Goal: Information Seeking & Learning: Check status

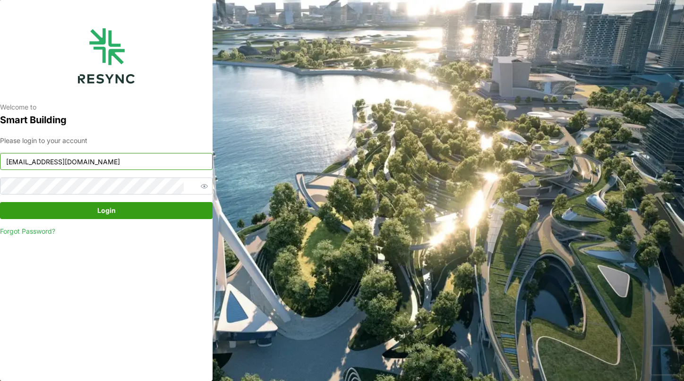
click at [147, 160] on input "[EMAIL_ADDRESS][DOMAIN_NAME]" at bounding box center [106, 161] width 212 height 17
click at [147, 160] on input "continental_display@resynctech.com" at bounding box center [106, 161] width 212 height 17
paste input "south_beach_tower"
type input "south_beach_tower_display@resynctech.com"
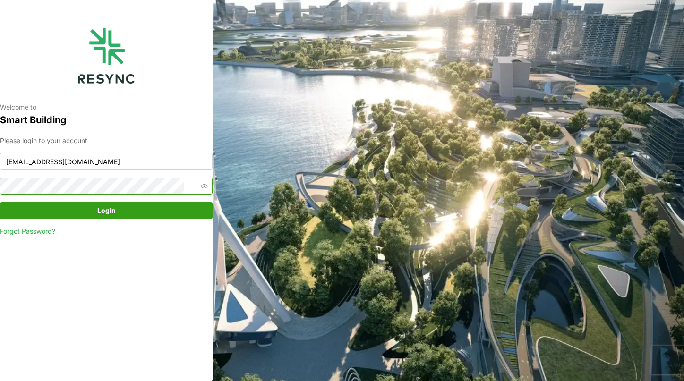
click at [201, 187] on icon "button" at bounding box center [204, 186] width 7 height 7
click at [39, 205] on span "Login" at bounding box center [106, 211] width 195 height 16
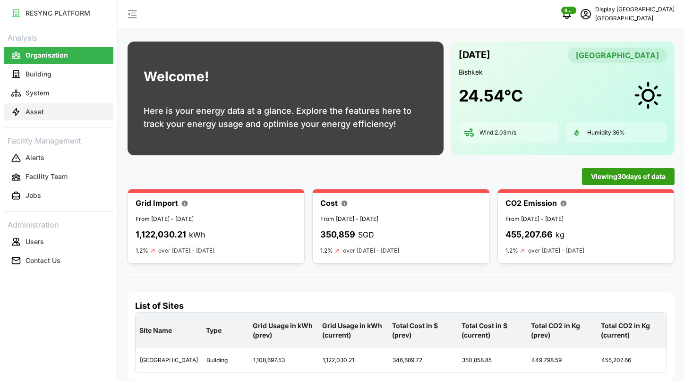
click at [51, 113] on button "Asset" at bounding box center [59, 111] width 110 height 17
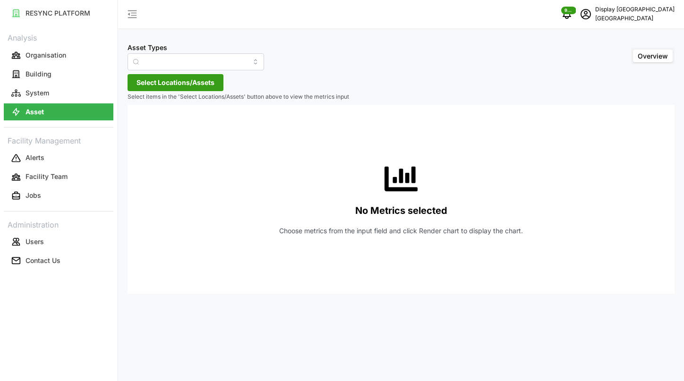
type input "Air Handling Unit"
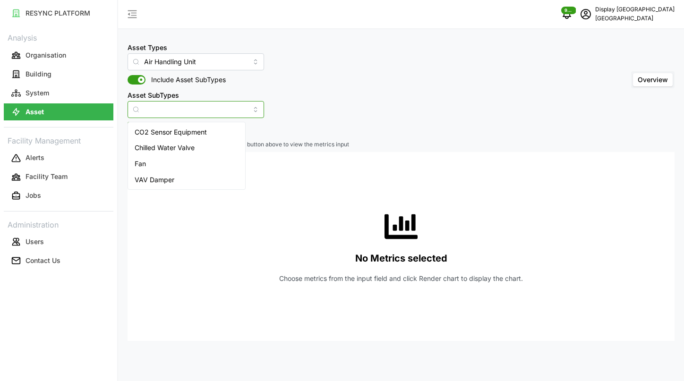
click at [239, 108] on input "Asset SubTypes" at bounding box center [195, 109] width 136 height 17
click at [212, 127] on div "CO2 Sensor Equipment" at bounding box center [186, 132] width 113 height 16
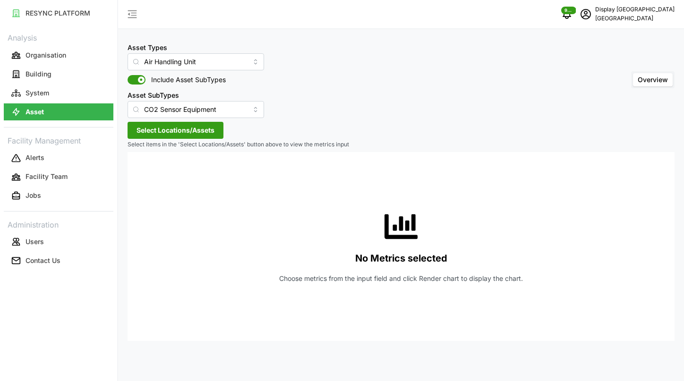
click at [214, 127] on span "Select Locations/Assets" at bounding box center [175, 130] width 78 height 16
click at [135, 174] on div "[GEOGRAPHIC_DATA]" at bounding box center [193, 165] width 132 height 44
click at [141, 174] on icon at bounding box center [140, 173] width 8 height 8
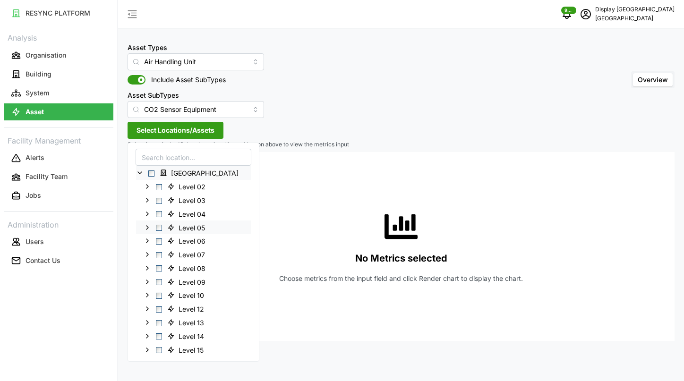
click at [158, 229] on span "Select Level 05" at bounding box center [159, 228] width 6 height 6
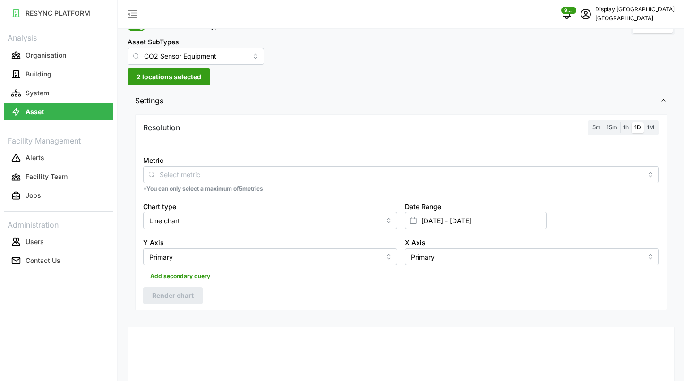
scroll to position [115, 0]
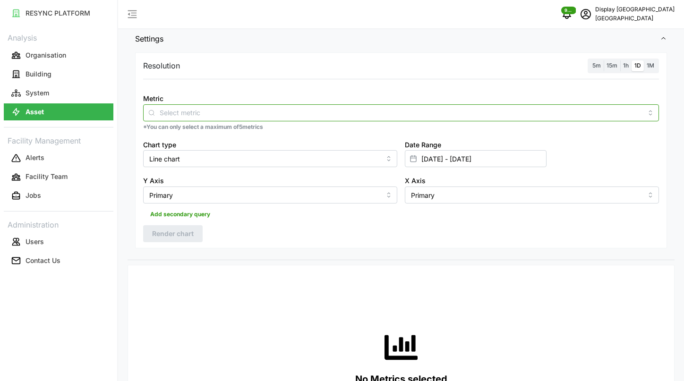
click at [300, 117] on input "Metric" at bounding box center [401, 112] width 482 height 10
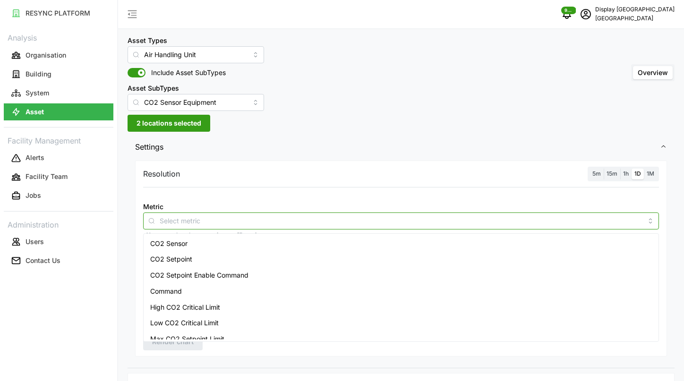
scroll to position [3, 0]
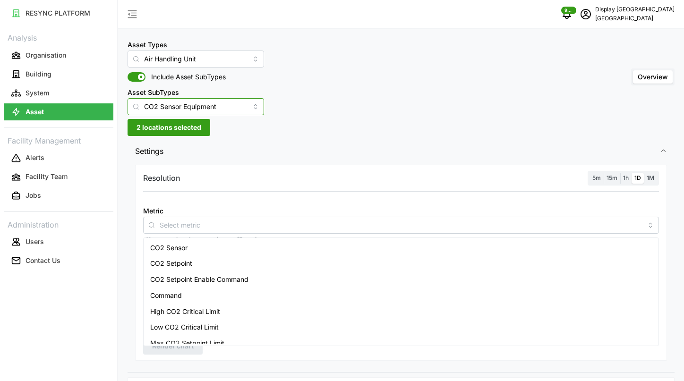
click at [228, 102] on input "CO2 Sensor Equipment" at bounding box center [195, 106] width 136 height 17
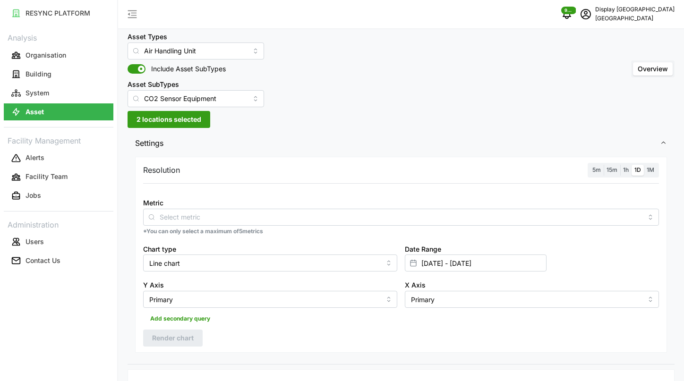
scroll to position [0, 0]
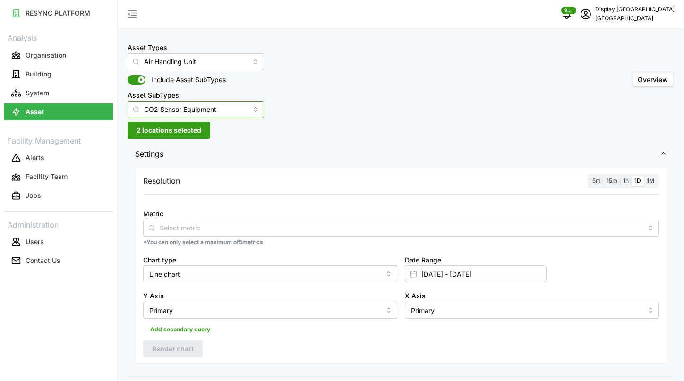
click at [224, 108] on input "CO2 Sensor Equipment" at bounding box center [195, 109] width 136 height 17
click at [196, 162] on div "Fan" at bounding box center [186, 164] width 113 height 16
type input "Fan"
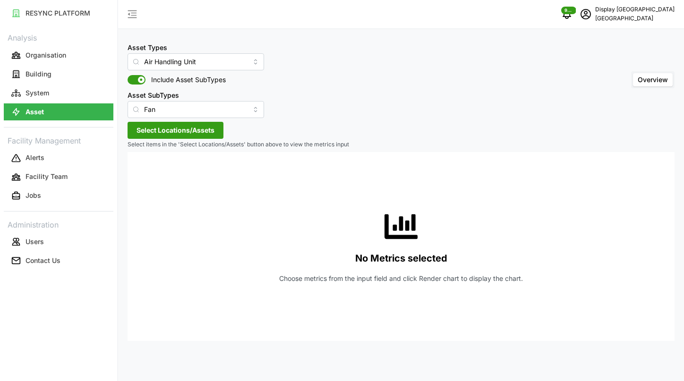
click at [215, 130] on button "Select Locations/Assets" at bounding box center [175, 130] width 96 height 17
click at [142, 170] on icon at bounding box center [140, 173] width 8 height 8
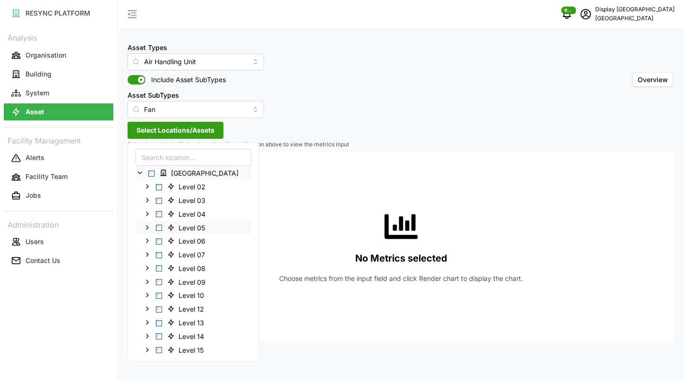
click at [159, 228] on span "Select Level 05" at bounding box center [159, 228] width 6 height 6
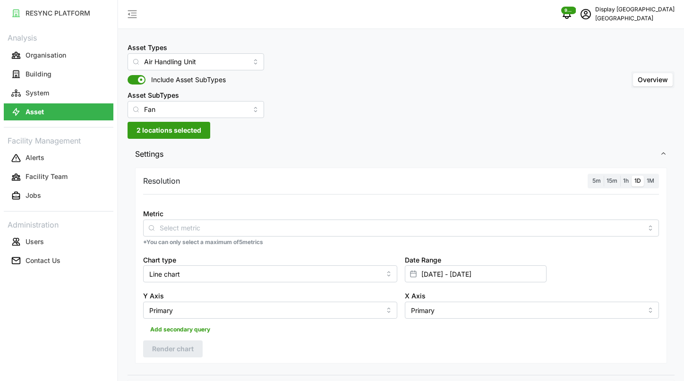
click at [328, 145] on span "Settings" at bounding box center [397, 154] width 525 height 23
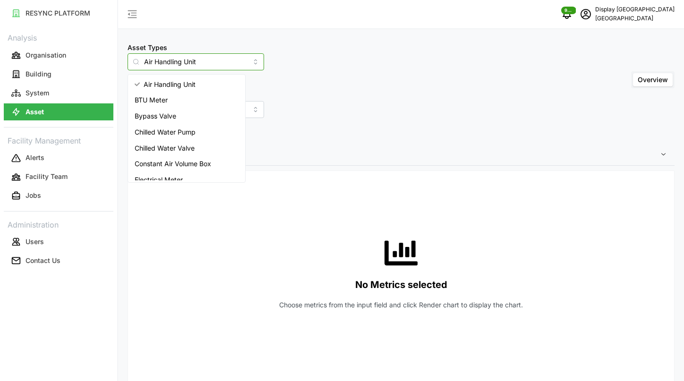
click at [230, 65] on input "Air Handling Unit" at bounding box center [195, 61] width 136 height 17
click at [215, 80] on div "Air Handling Unit" at bounding box center [186, 84] width 113 height 16
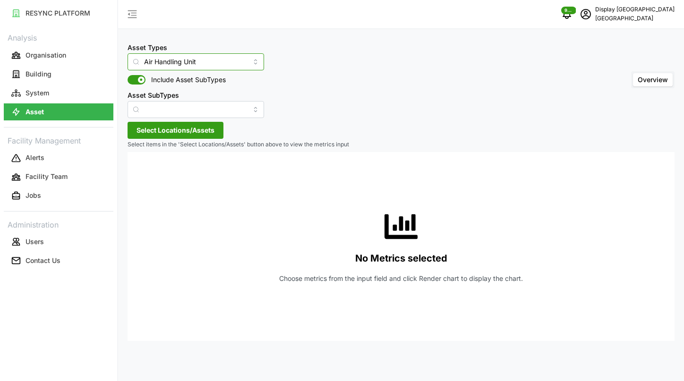
click at [222, 63] on input "Air Handling Unit" at bounding box center [195, 61] width 136 height 17
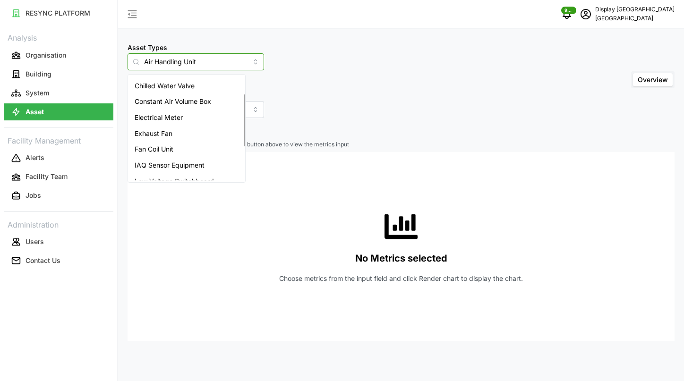
scroll to position [103, 0]
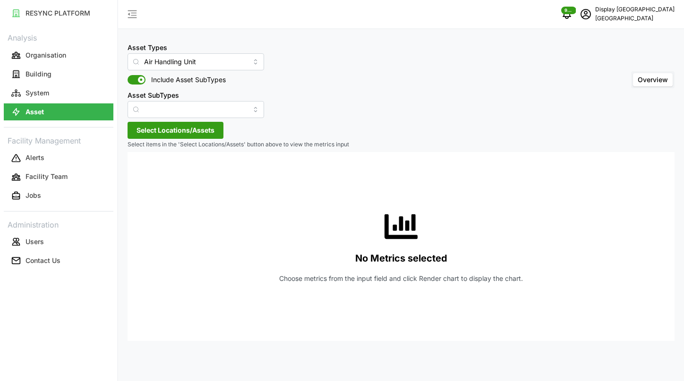
click at [303, 93] on div "Asset Types Air Handling Unit Include Asset SubTypes Asset SubTypes Overview" at bounding box center [400, 80] width 547 height 76
click at [200, 114] on input "Asset SubTypes" at bounding box center [195, 109] width 136 height 17
click at [312, 93] on div "Asset Types Air Handling Unit Include Asset SubTypes Asset SubTypes Overview" at bounding box center [400, 80] width 547 height 76
click at [206, 121] on div "Asset Types Air Handling Unit Include Asset SubTypes Asset SubTypes Overview Se…" at bounding box center [401, 190] width 566 height 381
click at [206, 128] on span "Select Locations/Assets" at bounding box center [175, 130] width 78 height 16
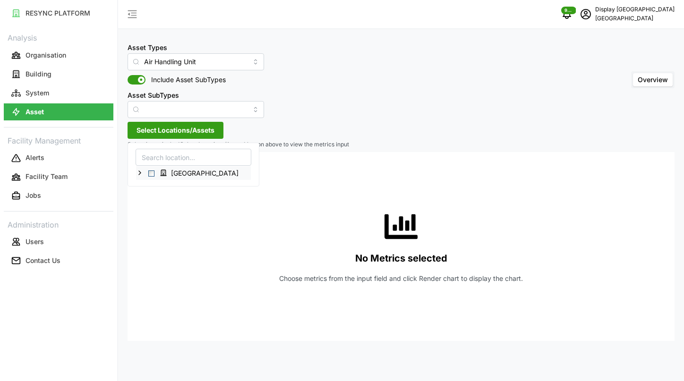
click at [142, 173] on icon at bounding box center [140, 173] width 8 height 8
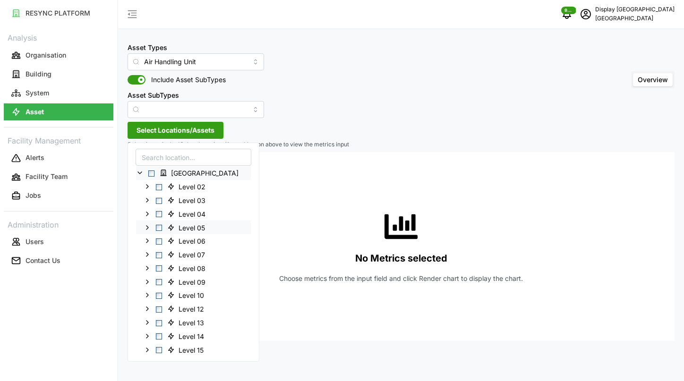
click at [158, 227] on span "Select Level 05" at bounding box center [159, 228] width 6 height 6
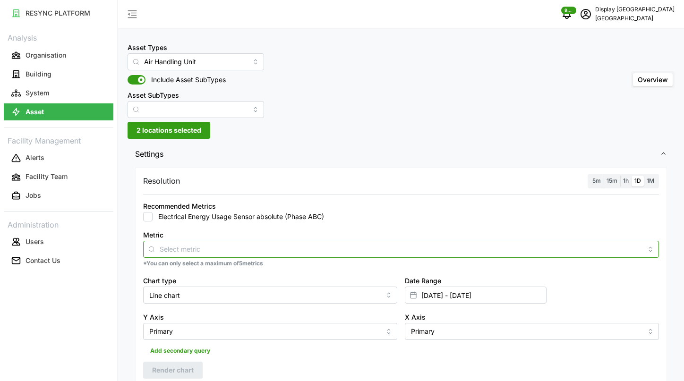
click at [267, 253] on input "Metric" at bounding box center [401, 249] width 482 height 10
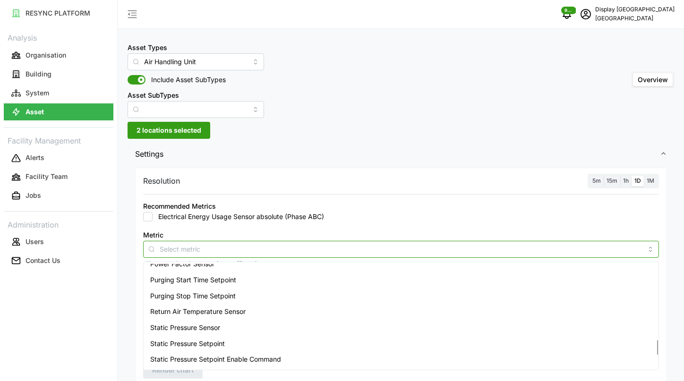
scroll to position [643, 0]
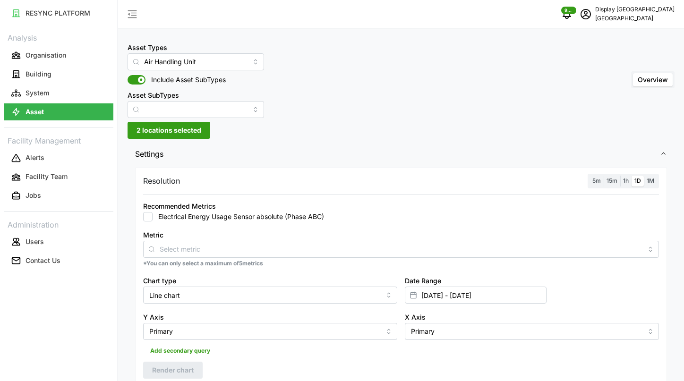
click at [340, 173] on div "Resolution 5m 15m 1h 1D 1M Recommended Metrics Electrical Energy Usage Sensor a…" at bounding box center [401, 276] width 532 height 217
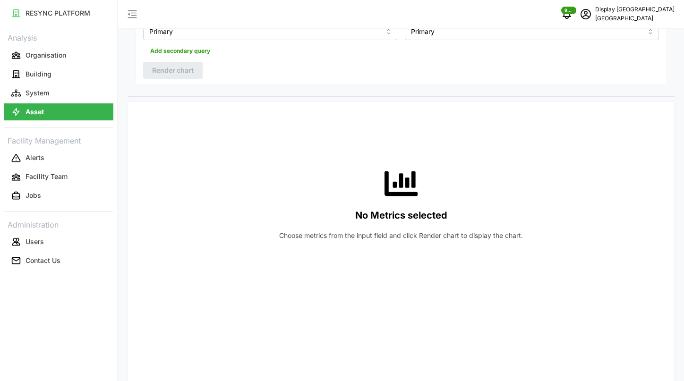
scroll to position [301, 0]
